Goal: Entertainment & Leisure: Consume media (video, audio)

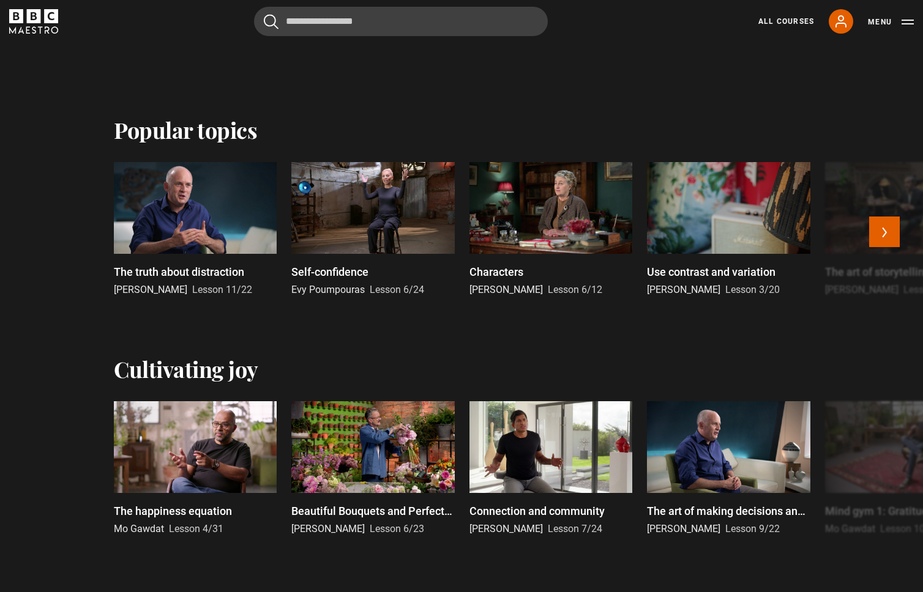
click at [548, 192] on div at bounding box center [550, 208] width 163 height 92
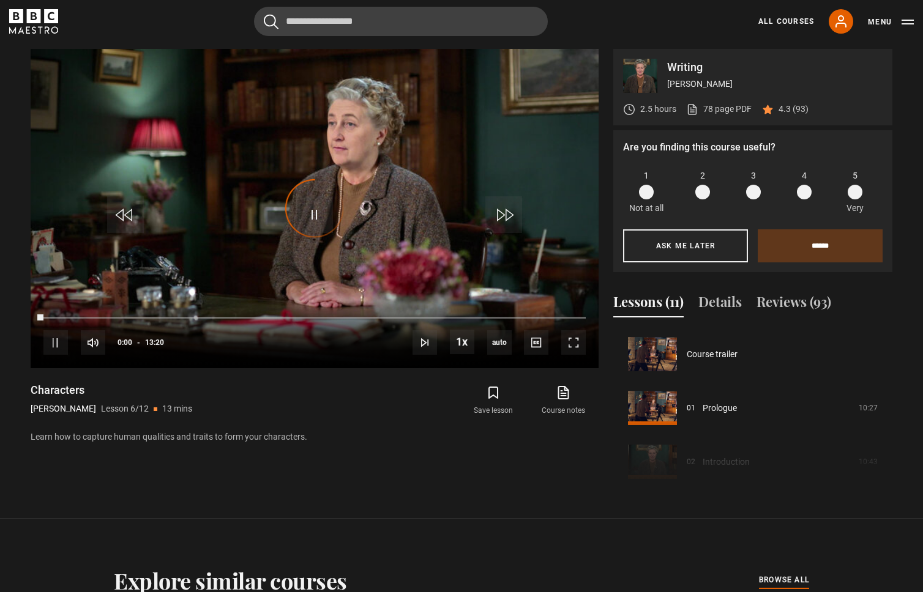
scroll to position [269, 0]
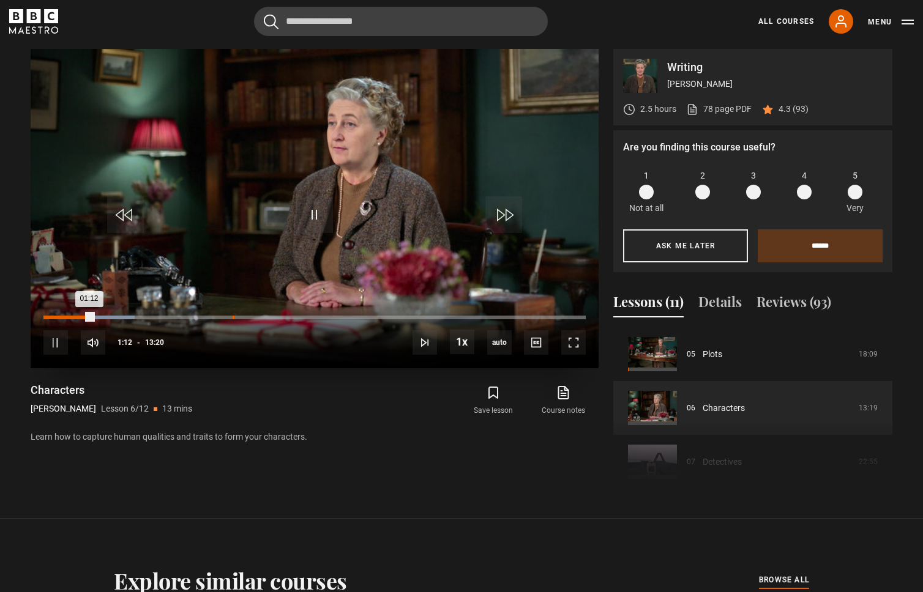
click at [233, 319] on div "Loaded : 16.88% 04:39 01:12" at bounding box center [314, 318] width 542 height 4
click at [266, 318] on div "05:28" at bounding box center [267, 318] width 2 height 4
click at [43, 23] on icon "BBC Maestro" at bounding box center [33, 21] width 49 height 24
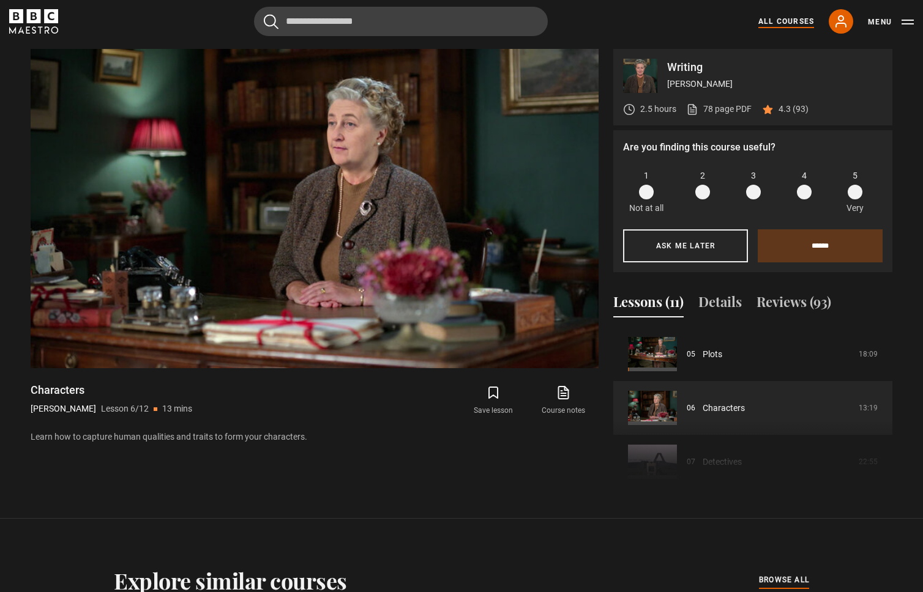
click at [794, 19] on link "All Courses" at bounding box center [786, 21] width 56 height 11
click at [800, 20] on link "All Courses" at bounding box center [786, 21] width 56 height 11
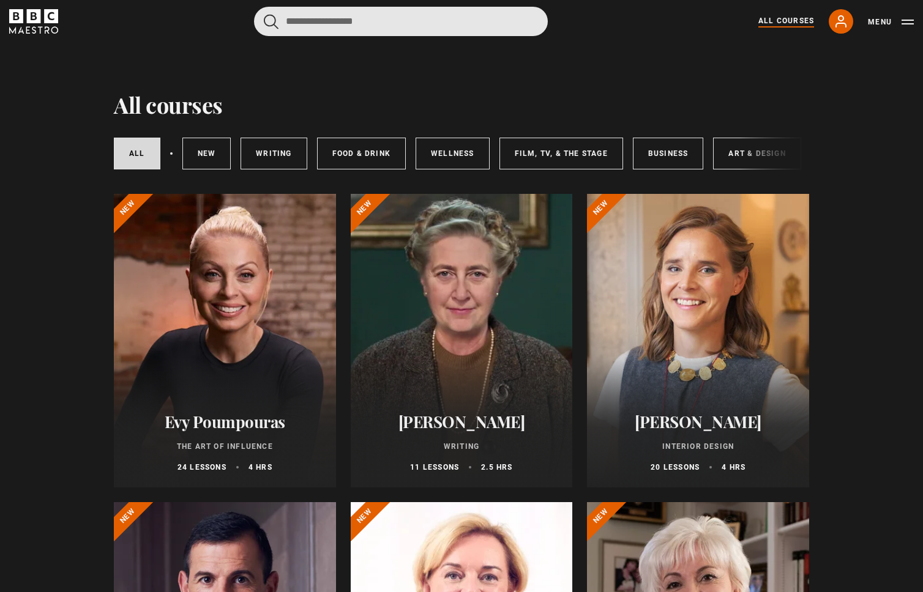
click at [457, 23] on input "Search" at bounding box center [401, 21] width 294 height 29
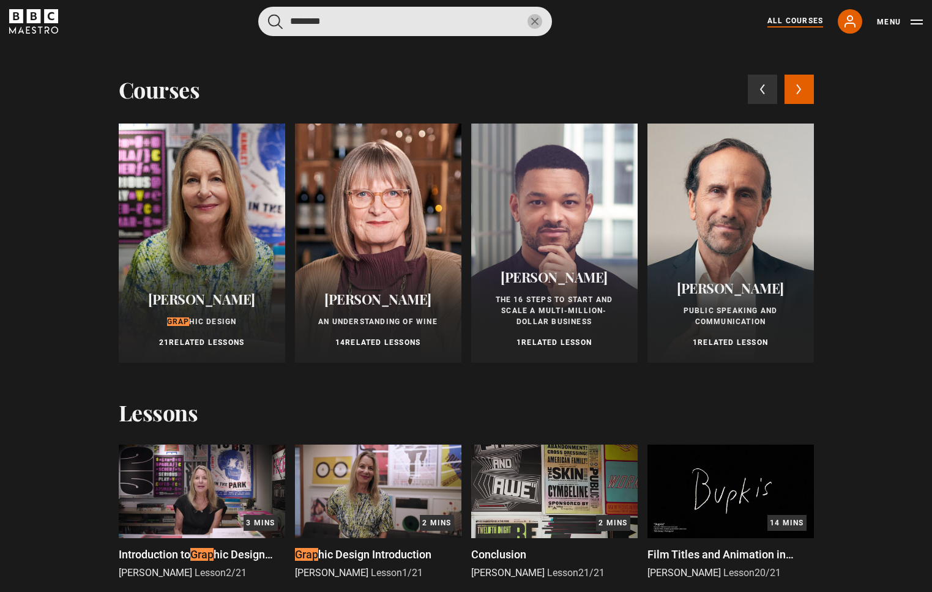
type input "********"
click at [268, 14] on button "submit" at bounding box center [275, 21] width 15 height 15
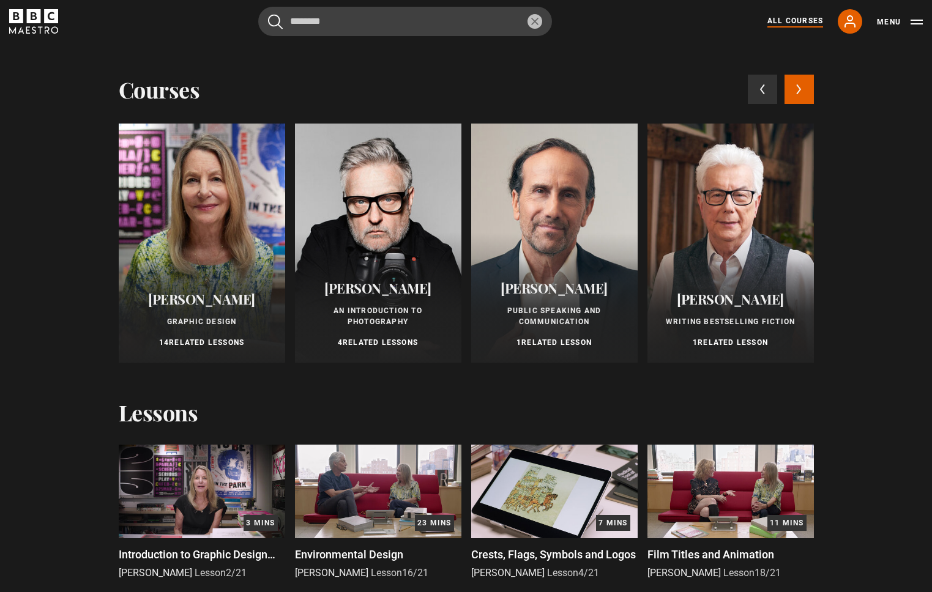
click at [187, 469] on img at bounding box center [202, 492] width 166 height 94
click at [219, 555] on span "Introduction to Graphic Design 101" at bounding box center [197, 561] width 157 height 26
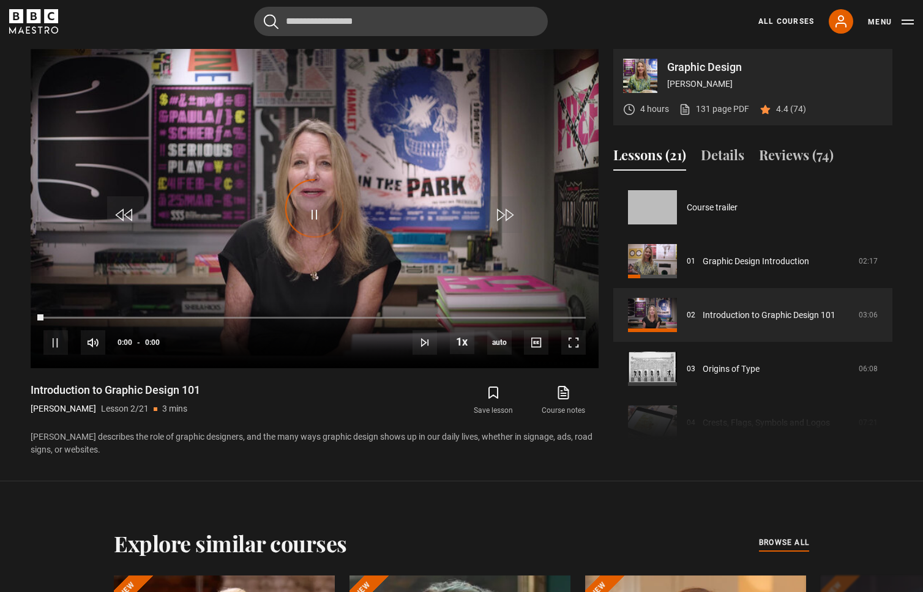
scroll to position [54, 0]
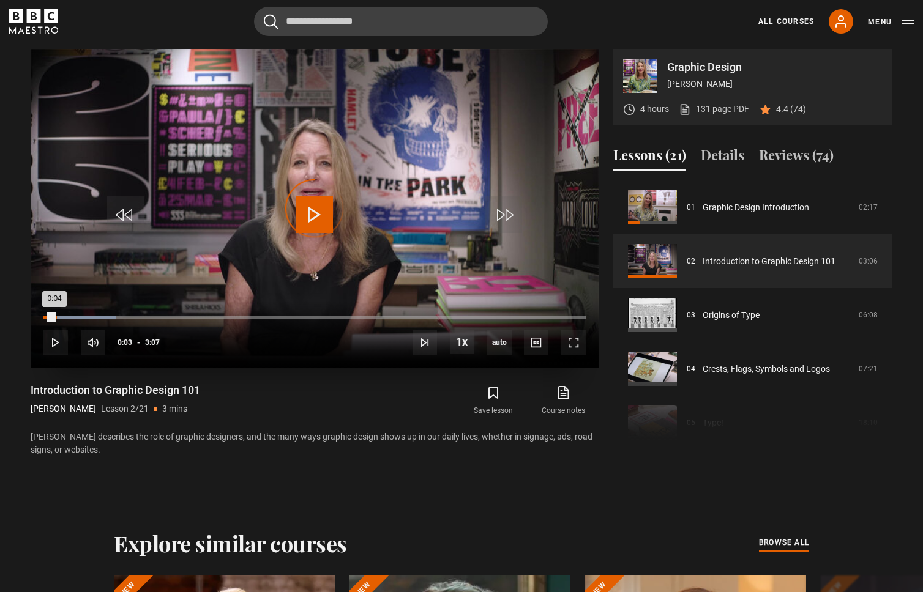
click at [54, 316] on div "Loaded : 13.37% 0:04 0:04" at bounding box center [314, 318] width 542 height 4
click at [63, 316] on div "Loaded : 16.04% 0:06 0:04" at bounding box center [314, 318] width 542 height 4
click at [80, 316] on div "0:12" at bounding box center [81, 318] width 2 height 4
click at [89, 315] on div "10s Skip Back 10 seconds Pause 10s Skip Forward 10 seconds Loaded : 26.74% 0:15…" at bounding box center [315, 335] width 568 height 68
drag, startPoint x: 105, startPoint y: 315, endPoint x: 111, endPoint y: 313, distance: 6.4
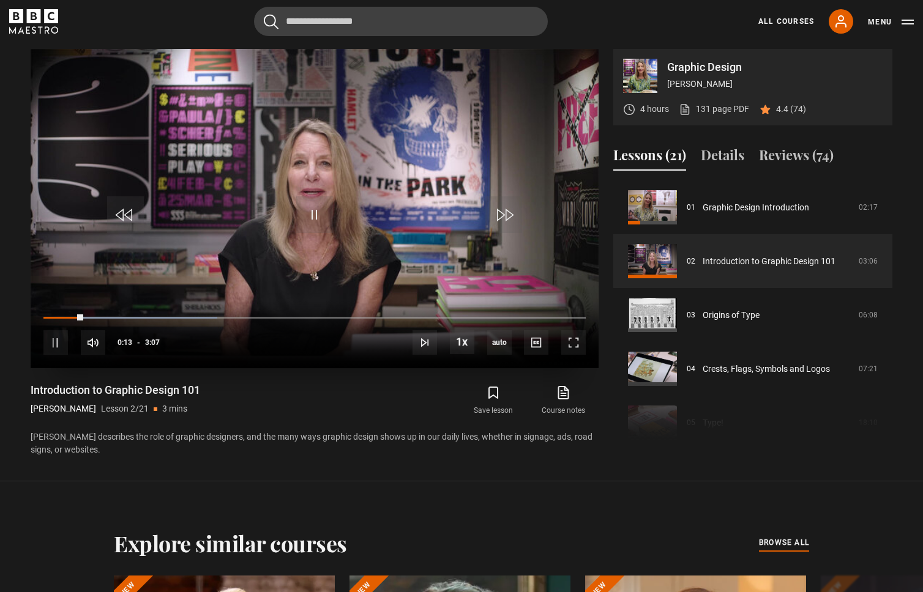
click at [105, 317] on div "Loaded : 32.09% 0:21 0:13" at bounding box center [314, 318] width 542 height 2
click at [122, 316] on div "Loaded : 32.09% 0:27 0:21" at bounding box center [314, 318] width 542 height 4
click at [144, 316] on div "Loaded : 37.43% 0:34 0:27" at bounding box center [314, 318] width 542 height 4
click at [165, 316] on div "10s Skip Back 10 seconds Pause 10s Skip Forward 10 seconds Loaded : 42.78% 0:36…" at bounding box center [315, 335] width 568 height 68
drag, startPoint x: 184, startPoint y: 316, endPoint x: 193, endPoint y: 315, distance: 8.6
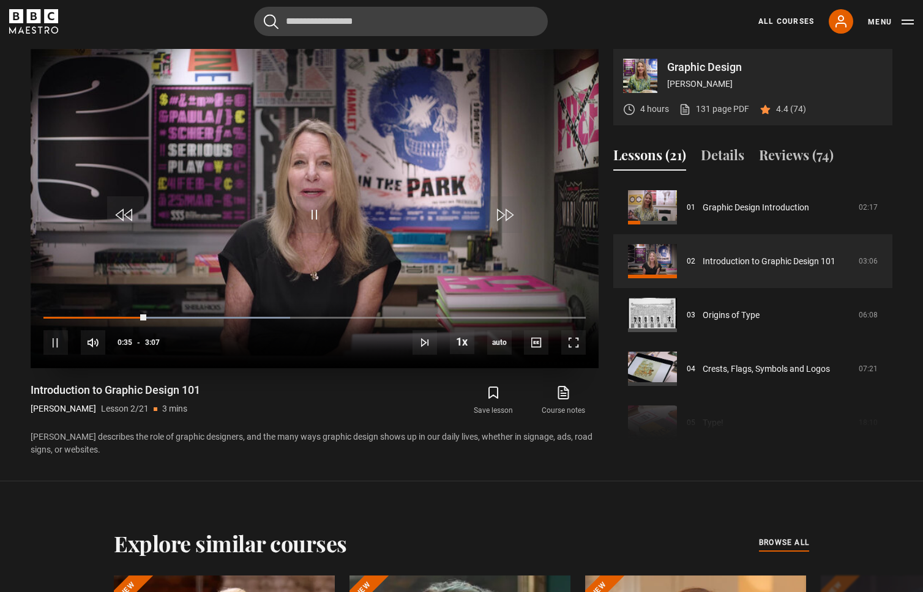
click at [184, 316] on div "10s Skip Back 10 seconds Pause 10s Skip Forward 10 seconds Loaded : 45.45% 0:36…" at bounding box center [315, 335] width 568 height 68
drag, startPoint x: 204, startPoint y: 317, endPoint x: 213, endPoint y: 316, distance: 9.2
click at [204, 317] on div "Loaded : 48.13% 0:55 0:36" at bounding box center [314, 318] width 542 height 4
drag, startPoint x: 222, startPoint y: 317, endPoint x: 233, endPoint y: 315, distance: 11.3
click at [222, 317] on div "Loaded : 50.80% 1:01 0:55" at bounding box center [314, 318] width 542 height 2
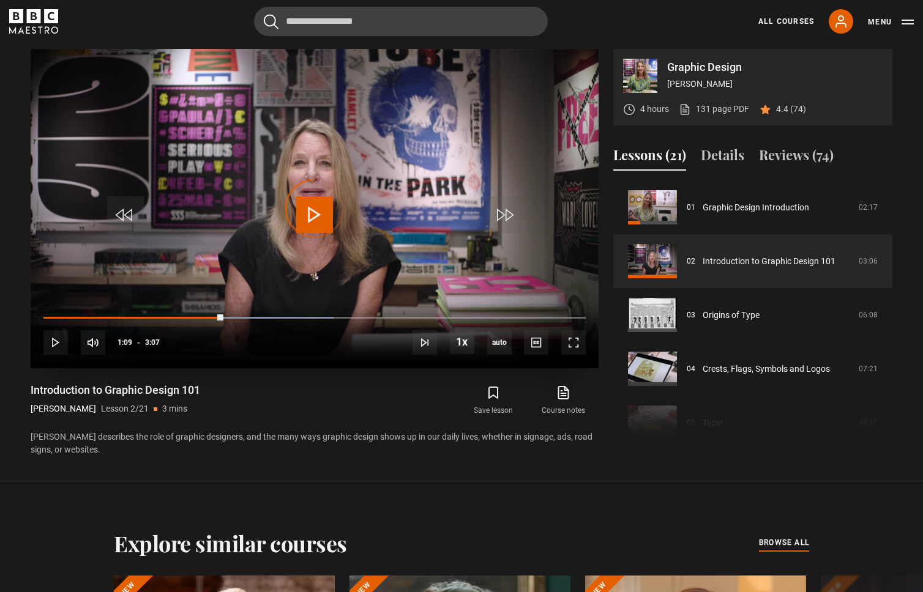
drag, startPoint x: 245, startPoint y: 316, endPoint x: 261, endPoint y: 313, distance: 15.5
click at [0, 0] on div "1:09" at bounding box center [0, 0] width 0 height 0
drag, startPoint x: 270, startPoint y: 314, endPoint x: 277, endPoint y: 313, distance: 7.4
click at [270, 314] on div "10s Skip Back 10 seconds Pause 10s Skip Forward 10 seconds Loaded : 58.82% 1:09…" at bounding box center [315, 335] width 568 height 68
click at [297, 315] on div "10s Skip Back 10 seconds Pause 10s Skip Forward 10 seconds Loaded : 61.50% 1:09…" at bounding box center [315, 335] width 568 height 68
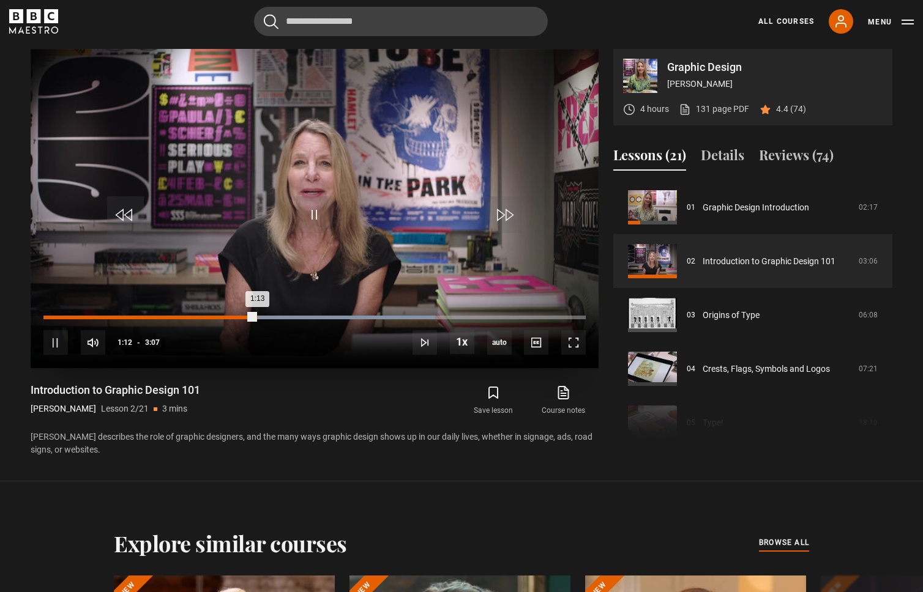
drag, startPoint x: 304, startPoint y: 315, endPoint x: 47, endPoint y: 318, distance: 257.1
click at [36, 316] on div "10s Skip Back 10 seconds Pause 10s Skip Forward 10 seconds Loaded : 72.19% 1:13…" at bounding box center [315, 335] width 568 height 68
click at [45, 318] on div "0:00" at bounding box center [46, 318] width 2 height 4
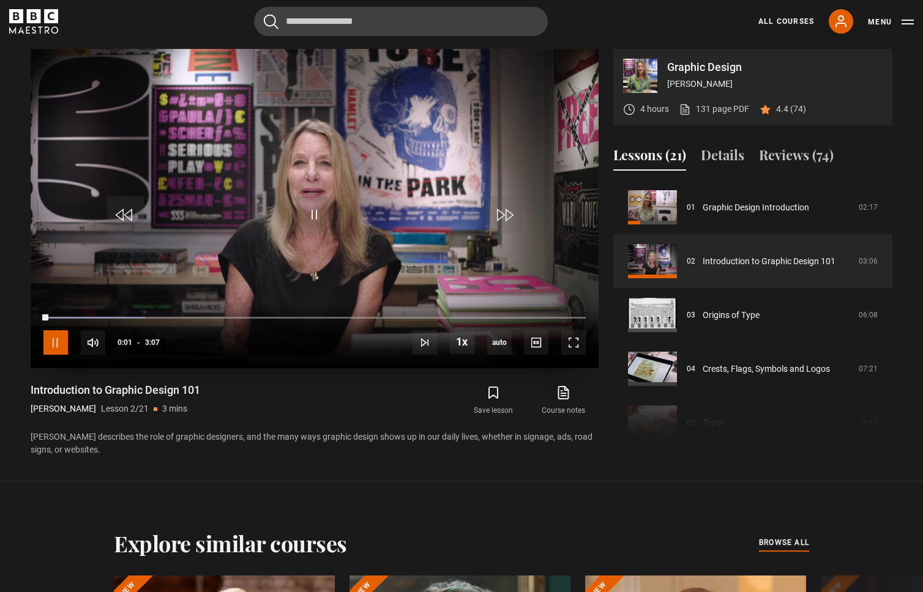
drag, startPoint x: 52, startPoint y: 348, endPoint x: 51, endPoint y: 338, distance: 10.5
click at [51, 348] on span "Video Player" at bounding box center [55, 343] width 24 height 24
